Goal: Navigation & Orientation: Find specific page/section

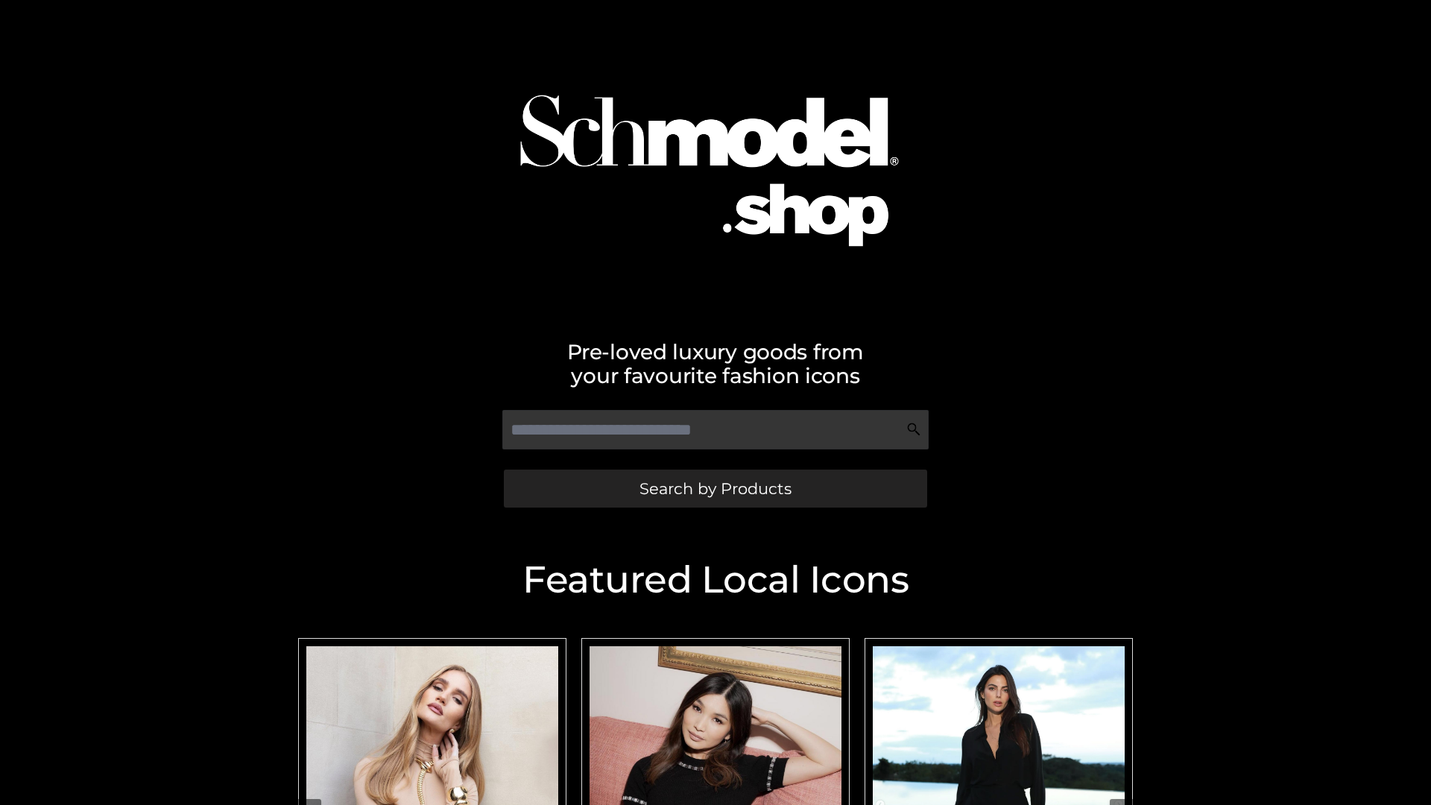
click at [715, 488] on span "Search by Products" at bounding box center [716, 489] width 152 height 16
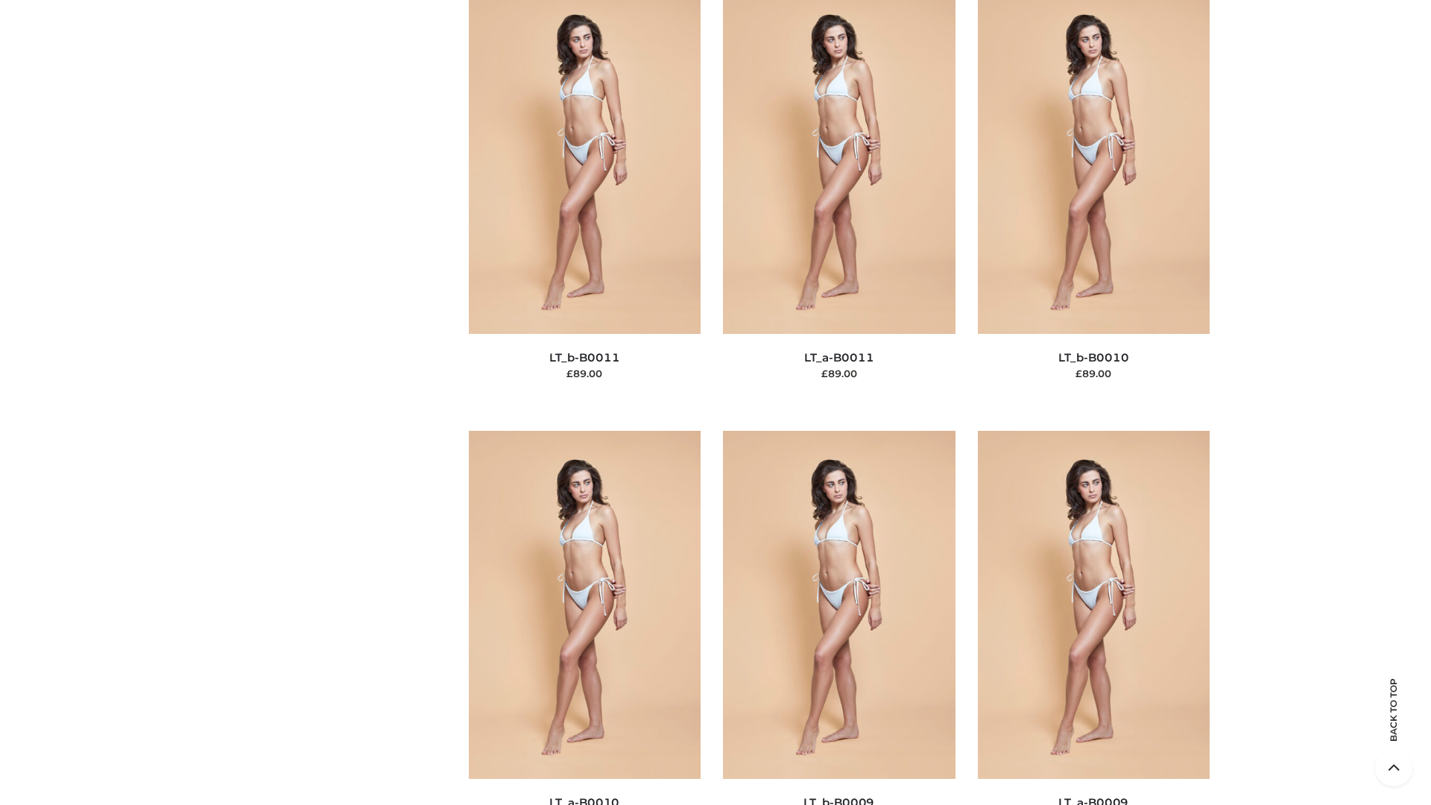
scroll to position [6694, 0]
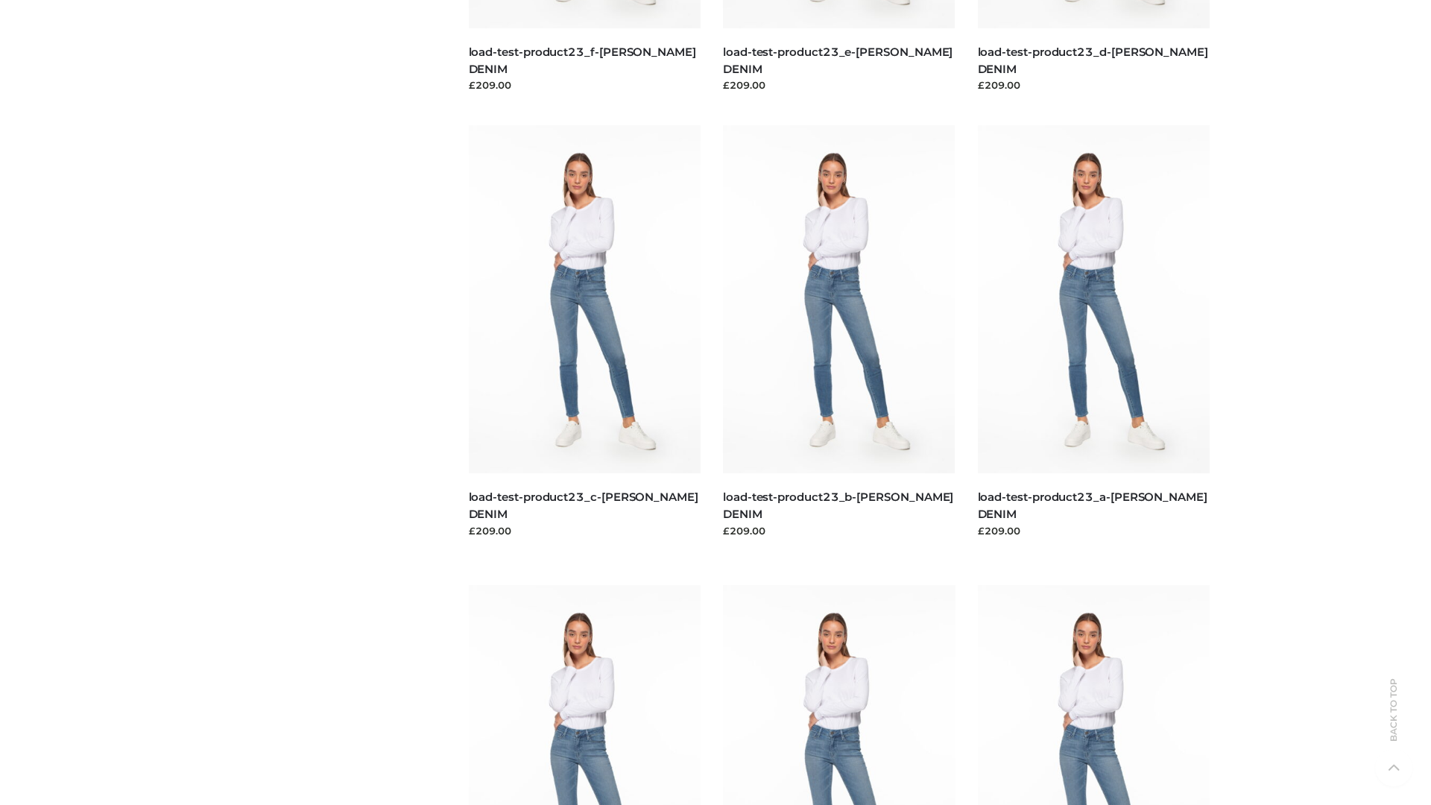
scroll to position [1307, 0]
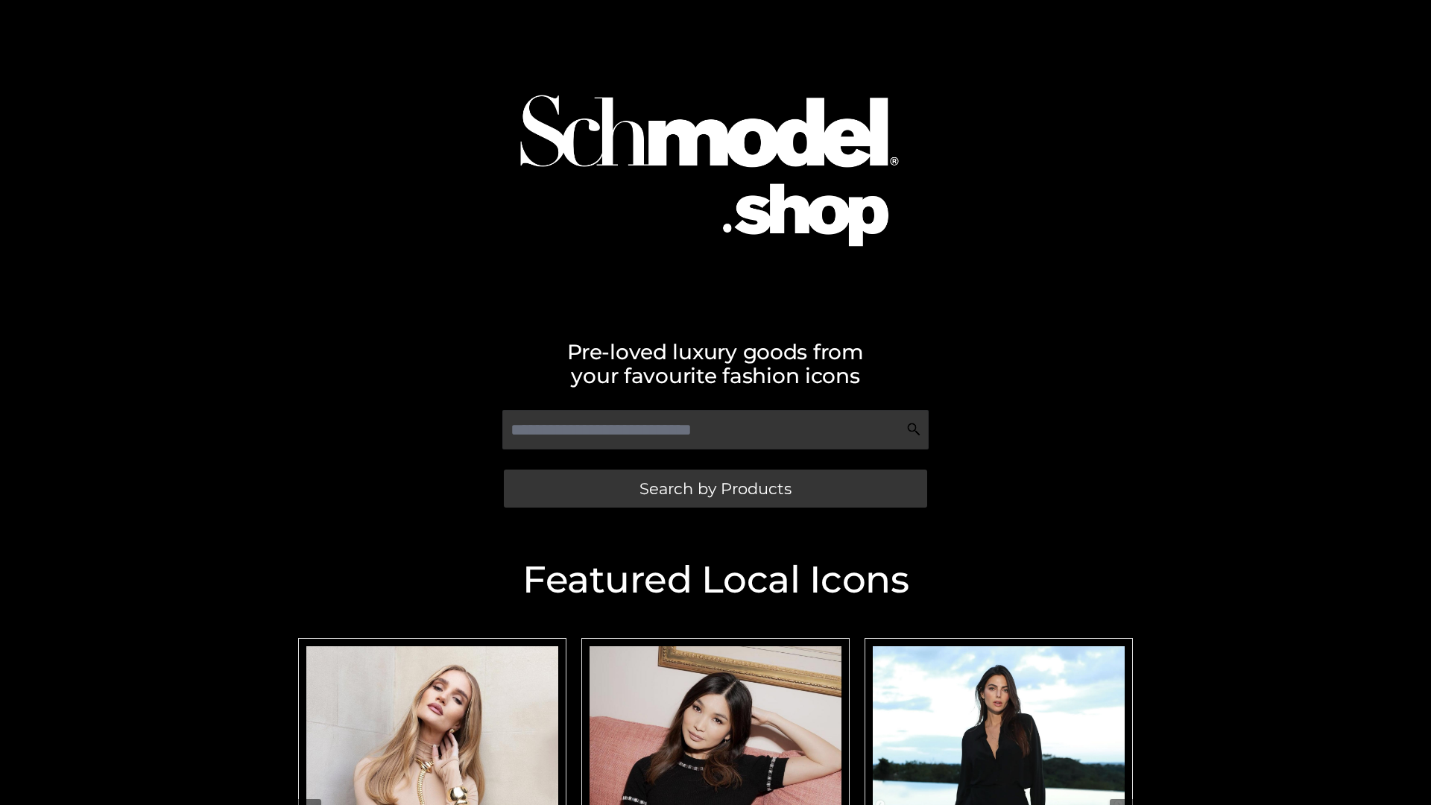
click at [715, 488] on span "Search by Products" at bounding box center [716, 489] width 152 height 16
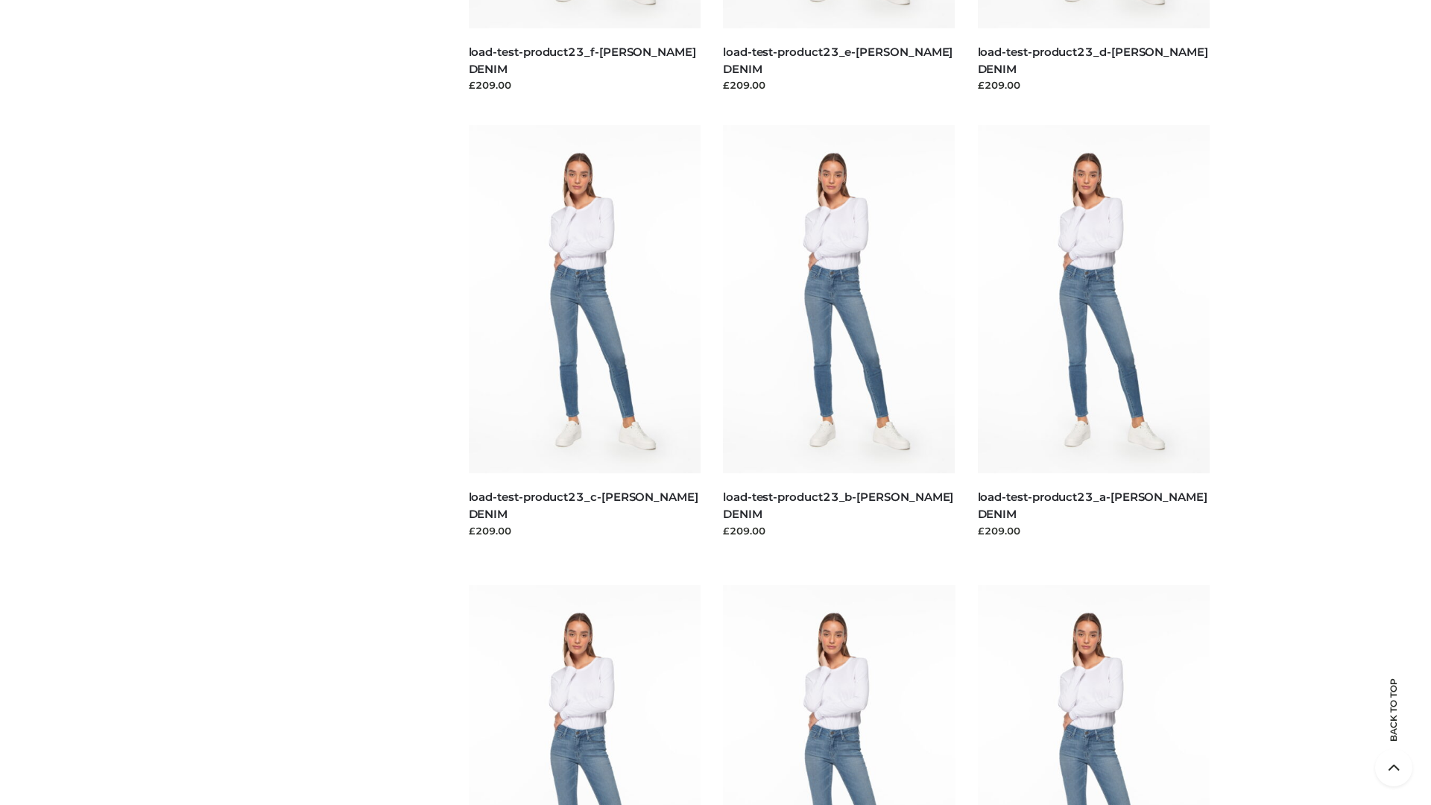
scroll to position [3103, 0]
